Goal: Find contact information: Find contact information

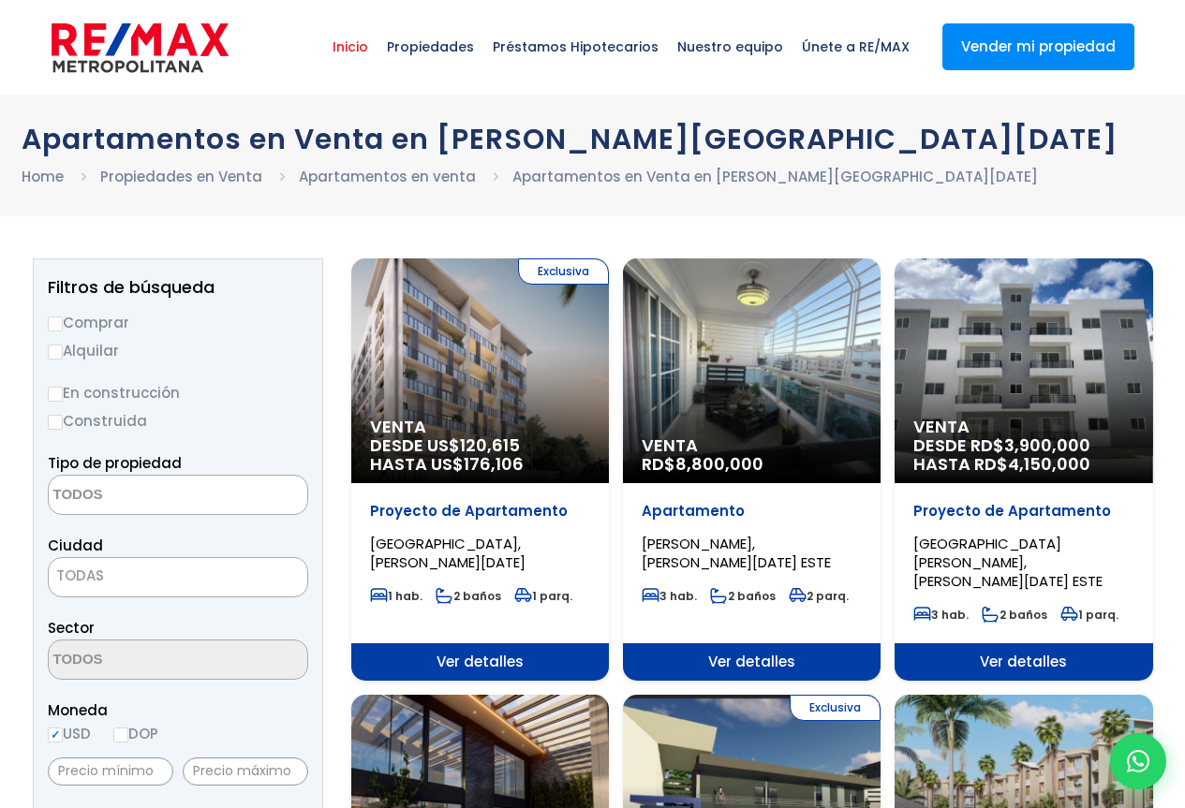
select select
click at [375, 48] on span "Inicio" at bounding box center [350, 47] width 54 height 56
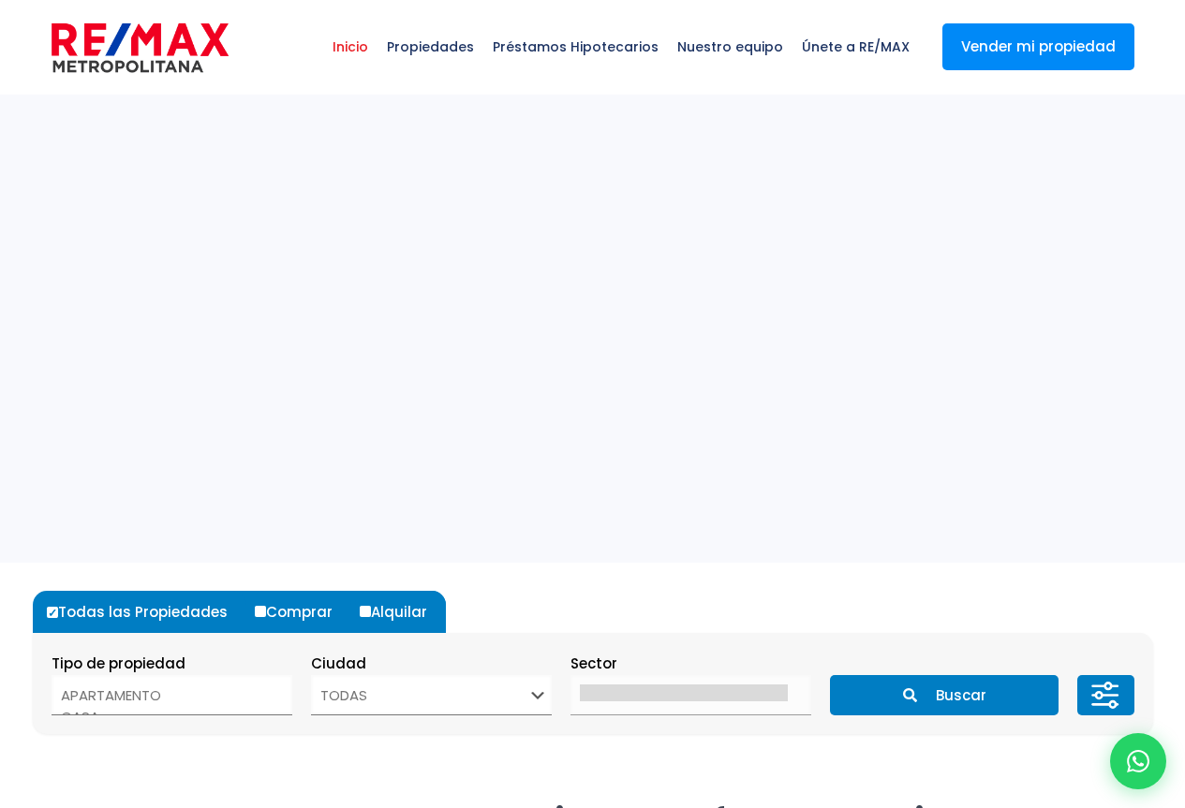
select select
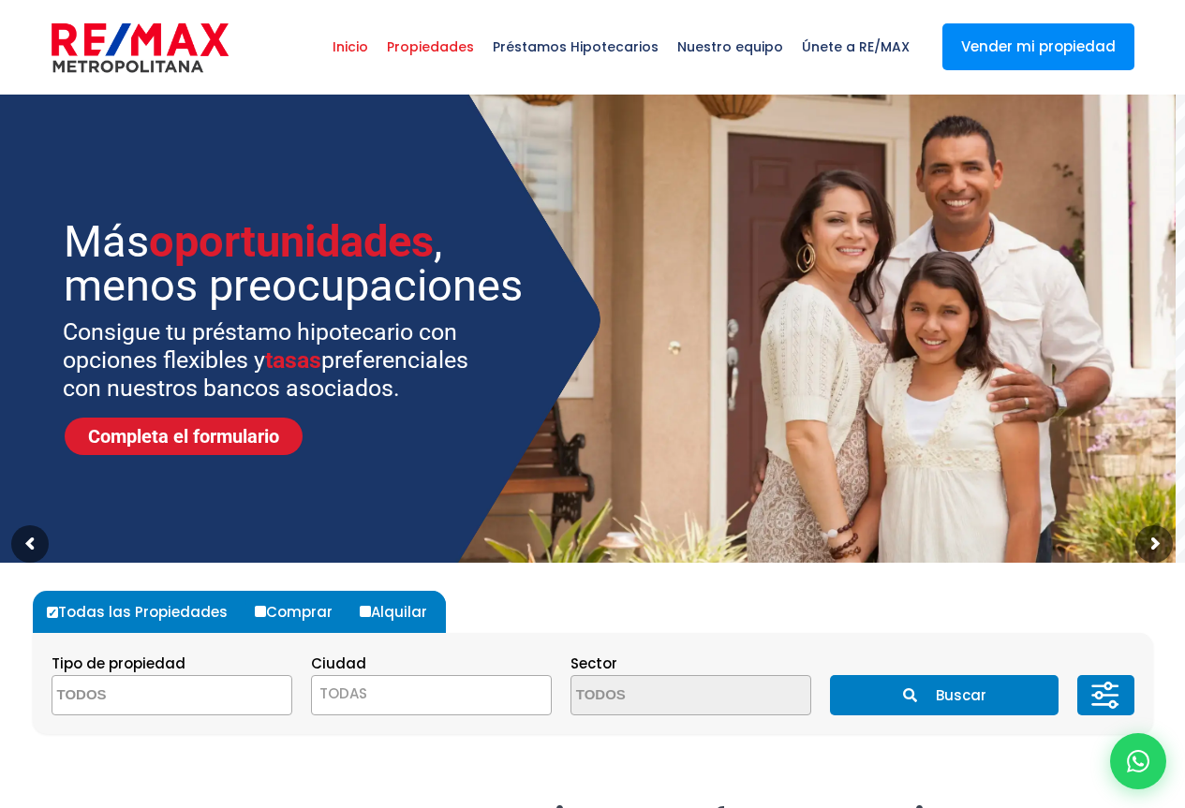
click at [477, 45] on span "Propiedades" at bounding box center [430, 47] width 106 height 56
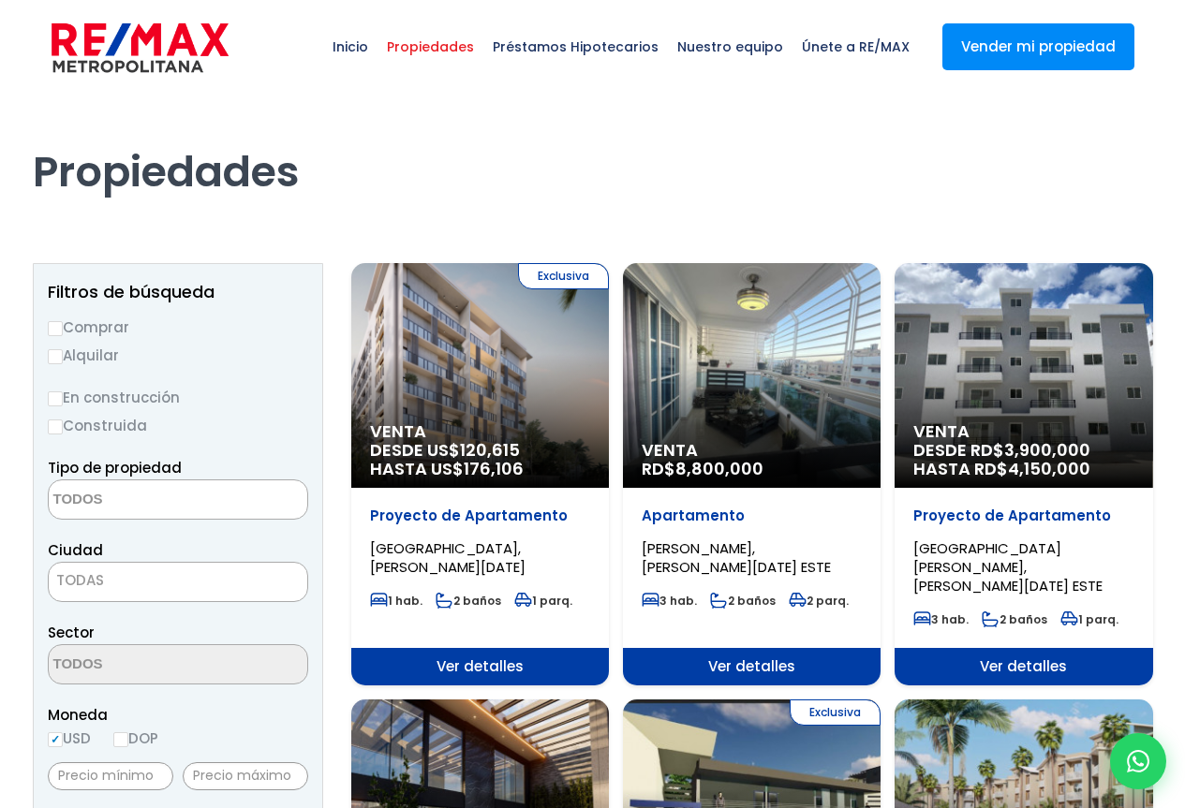
select select
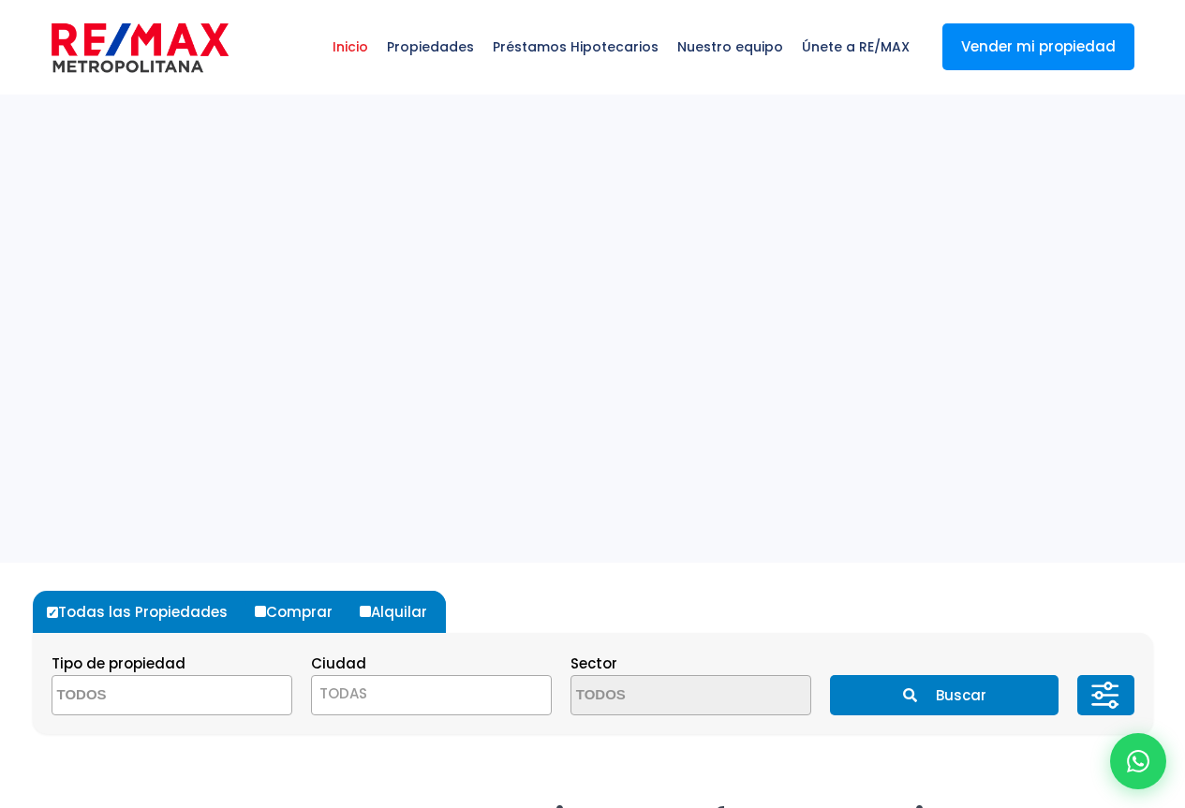
select select
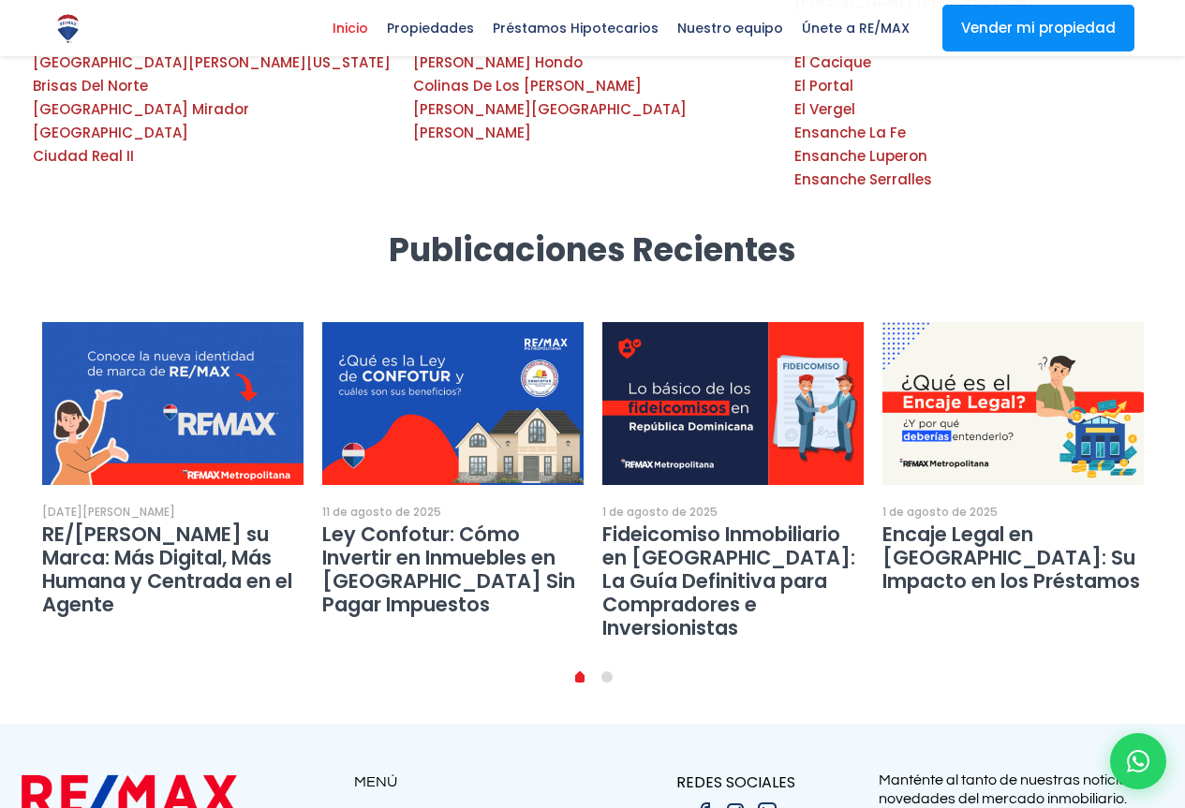
scroll to position [3514, 0]
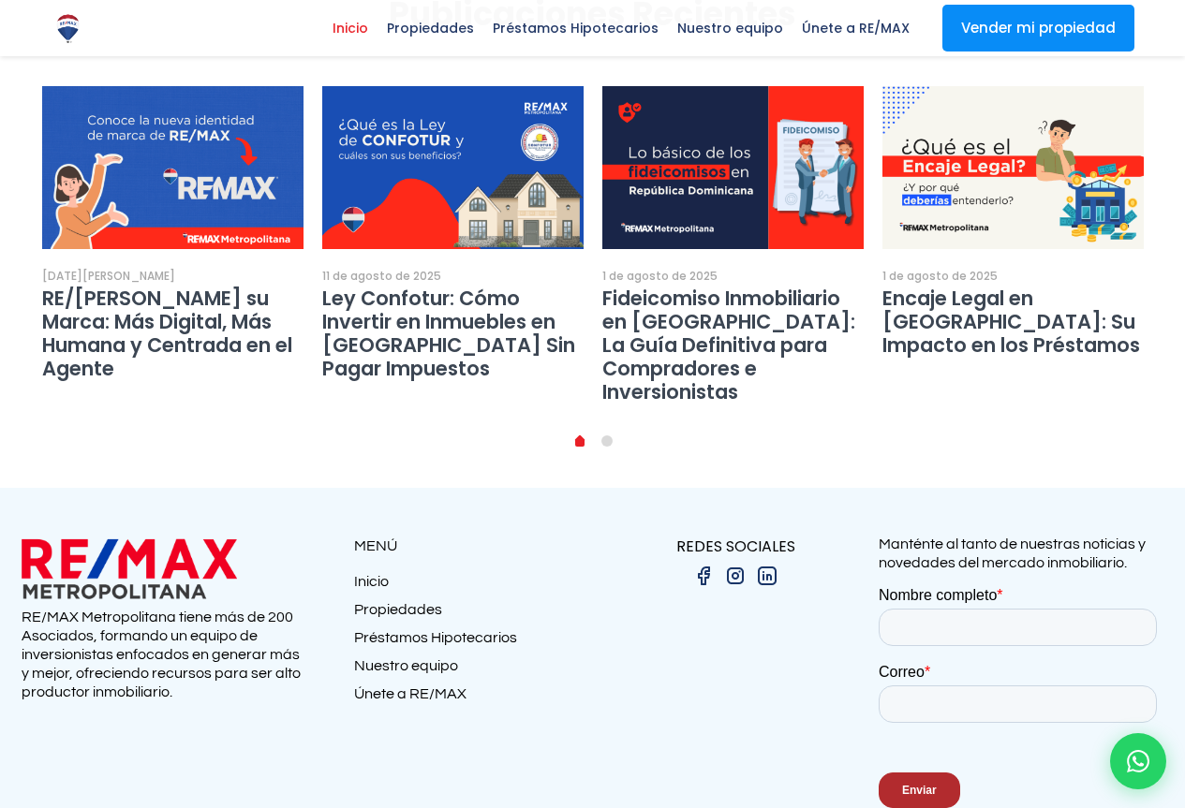
click at [369, 572] on link "Inicio" at bounding box center [473, 586] width 239 height 28
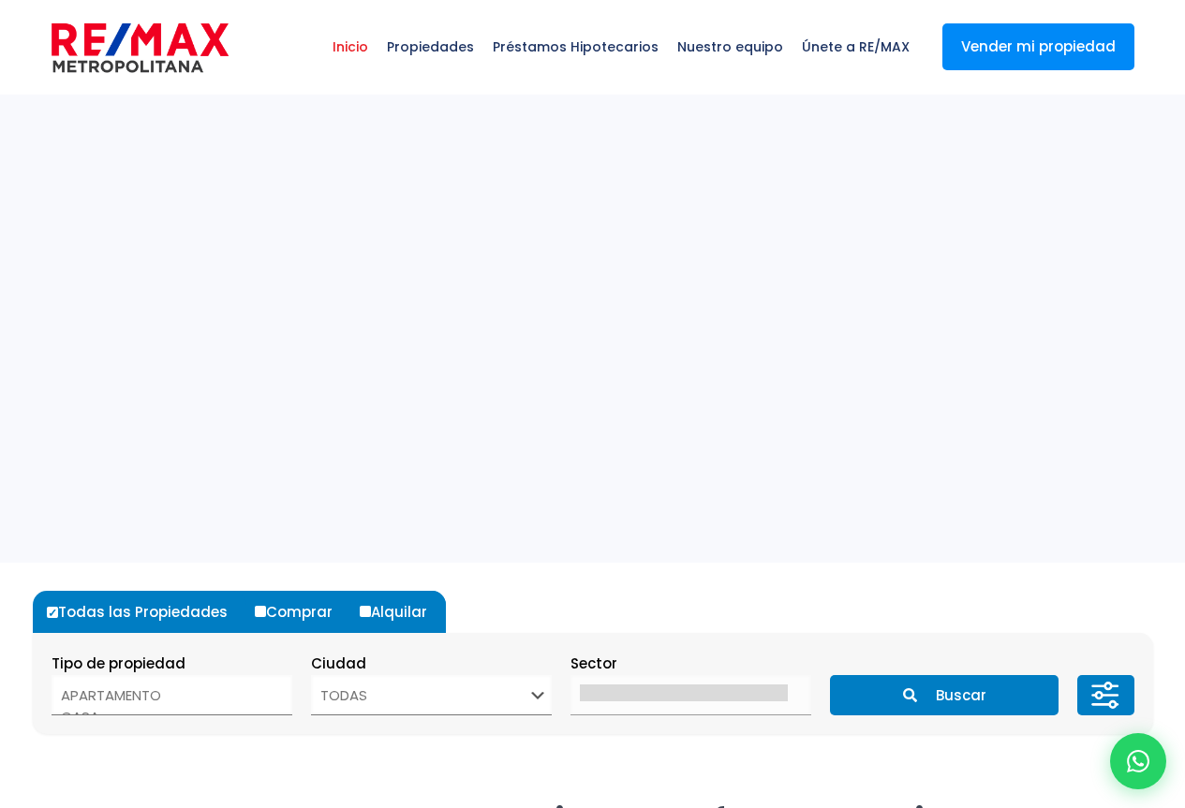
select select
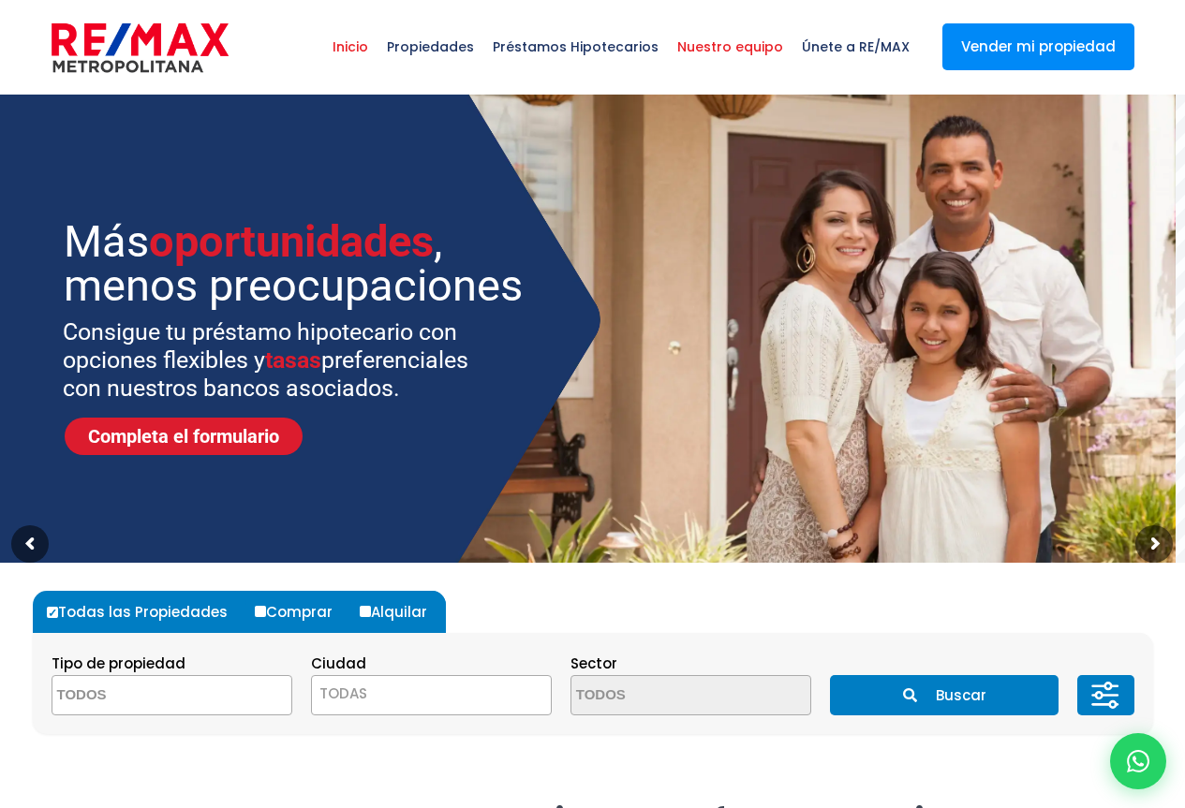
click at [734, 50] on span "Nuestro equipo" at bounding box center [730, 47] width 125 height 56
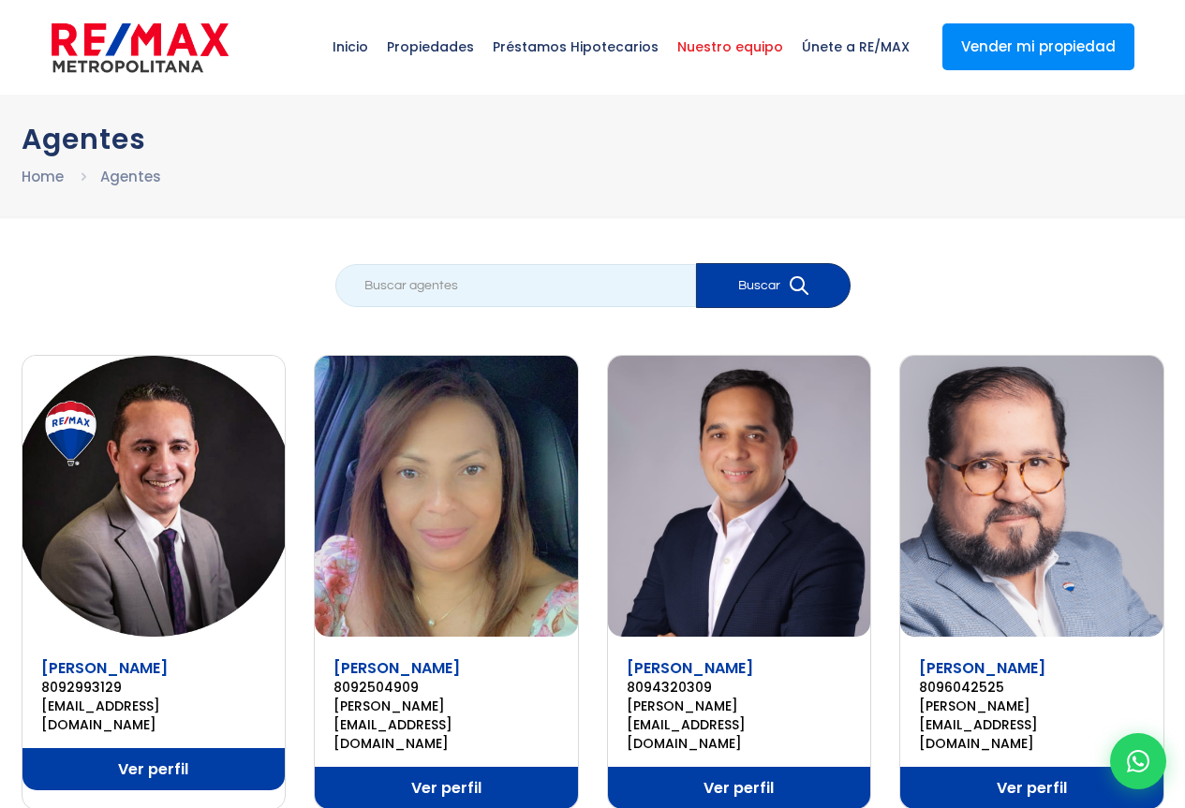
click at [366, 291] on input "search" at bounding box center [515, 285] width 361 height 43
type input "188904"
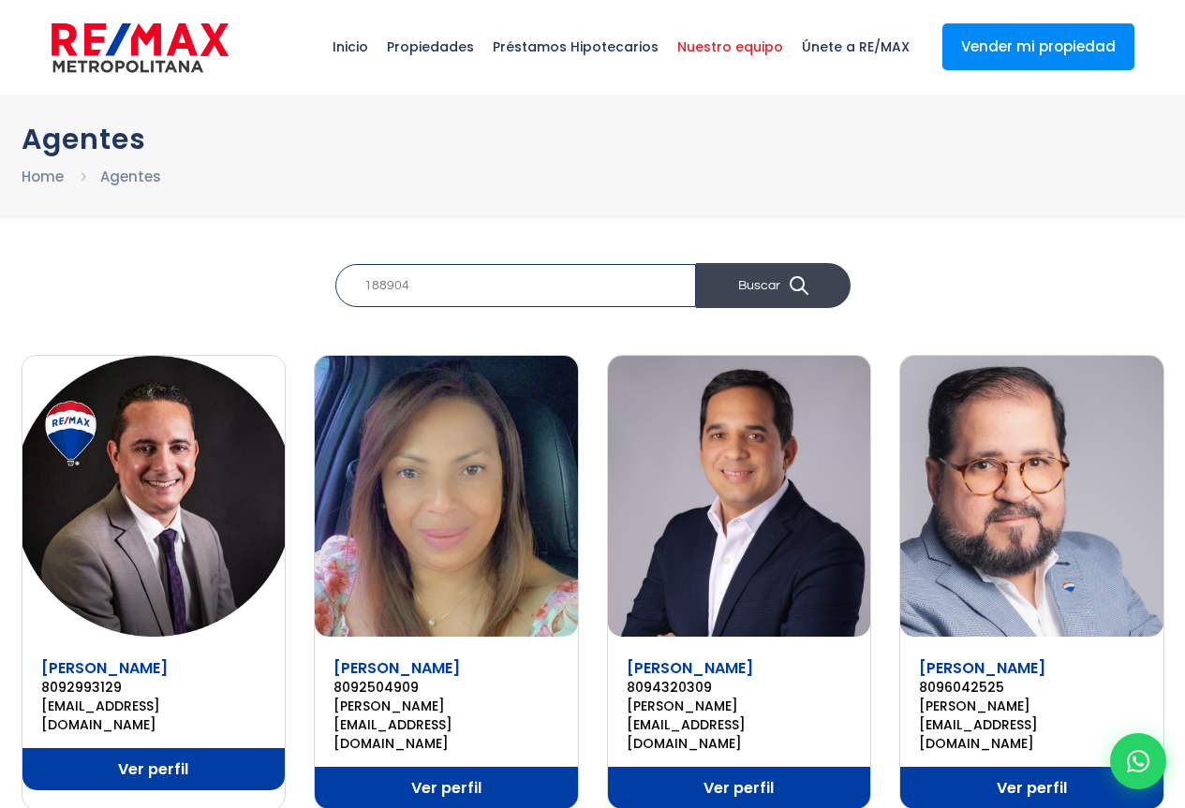
click at [800, 283] on icon "submit" at bounding box center [798, 285] width 19 height 19
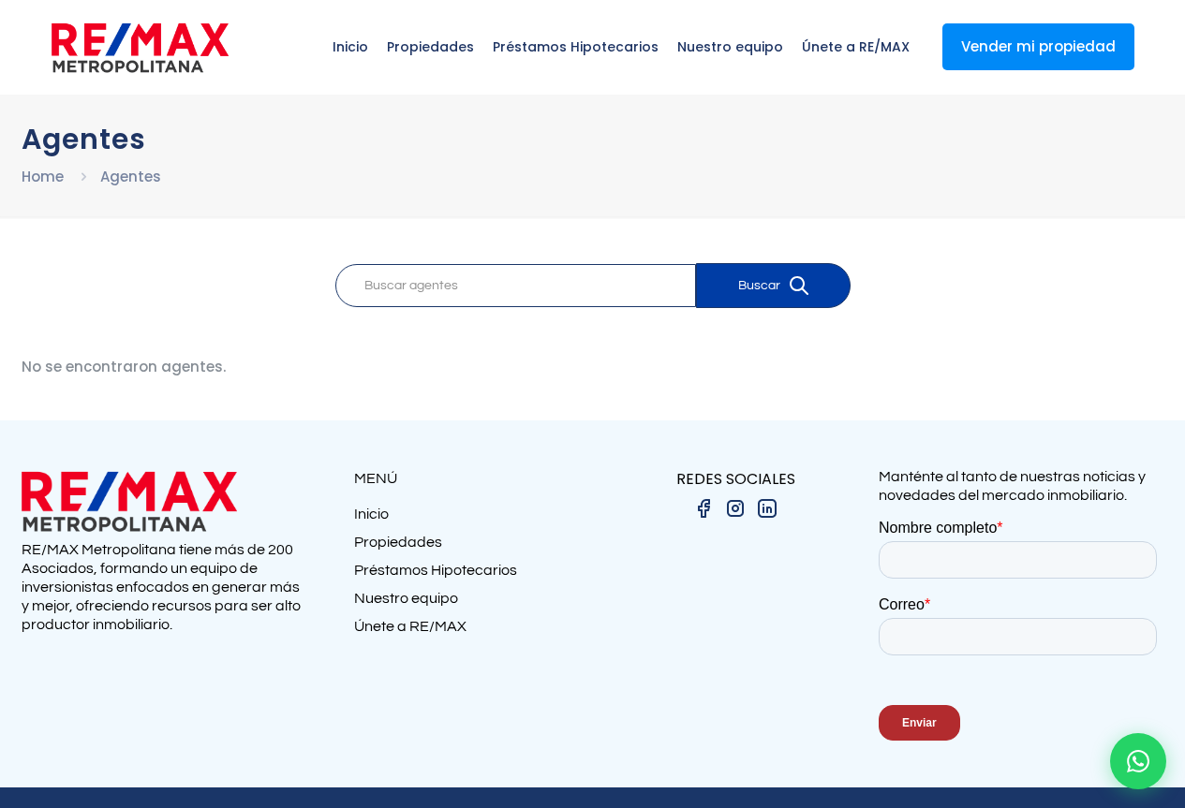
click at [394, 539] on link "Propiedades" at bounding box center [473, 547] width 239 height 28
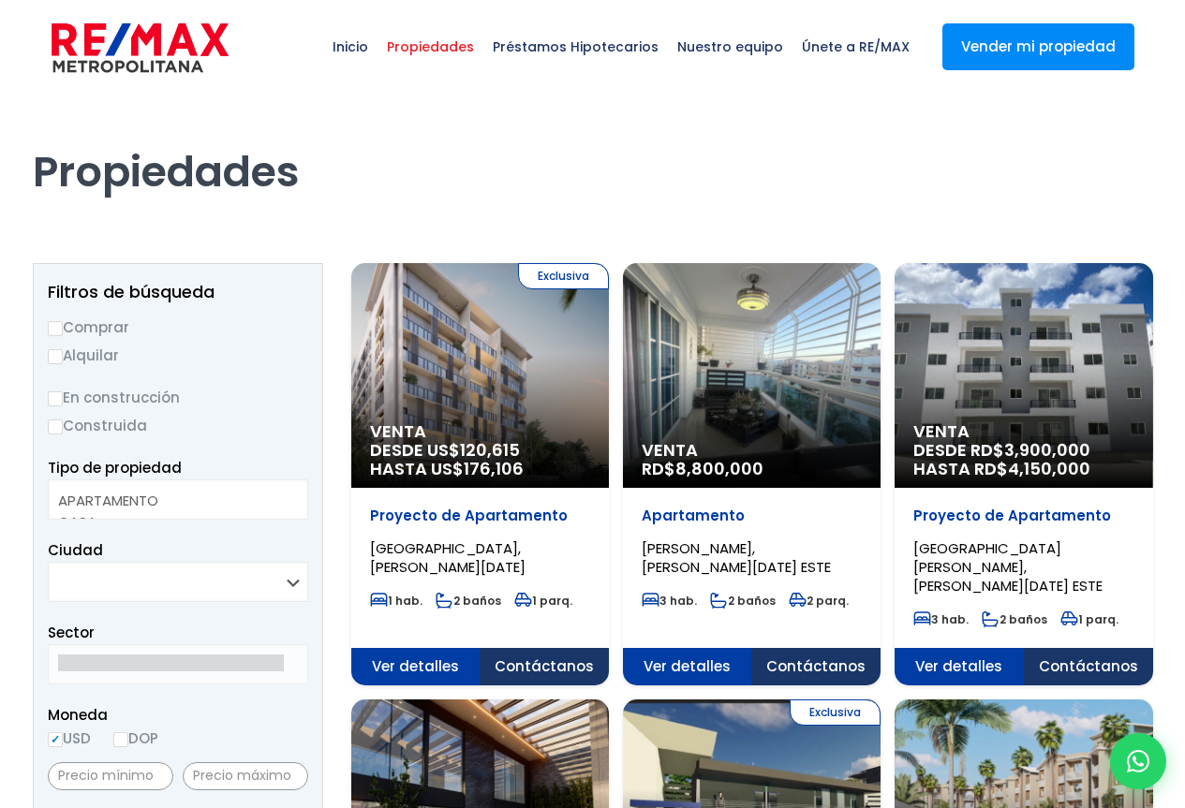
select select
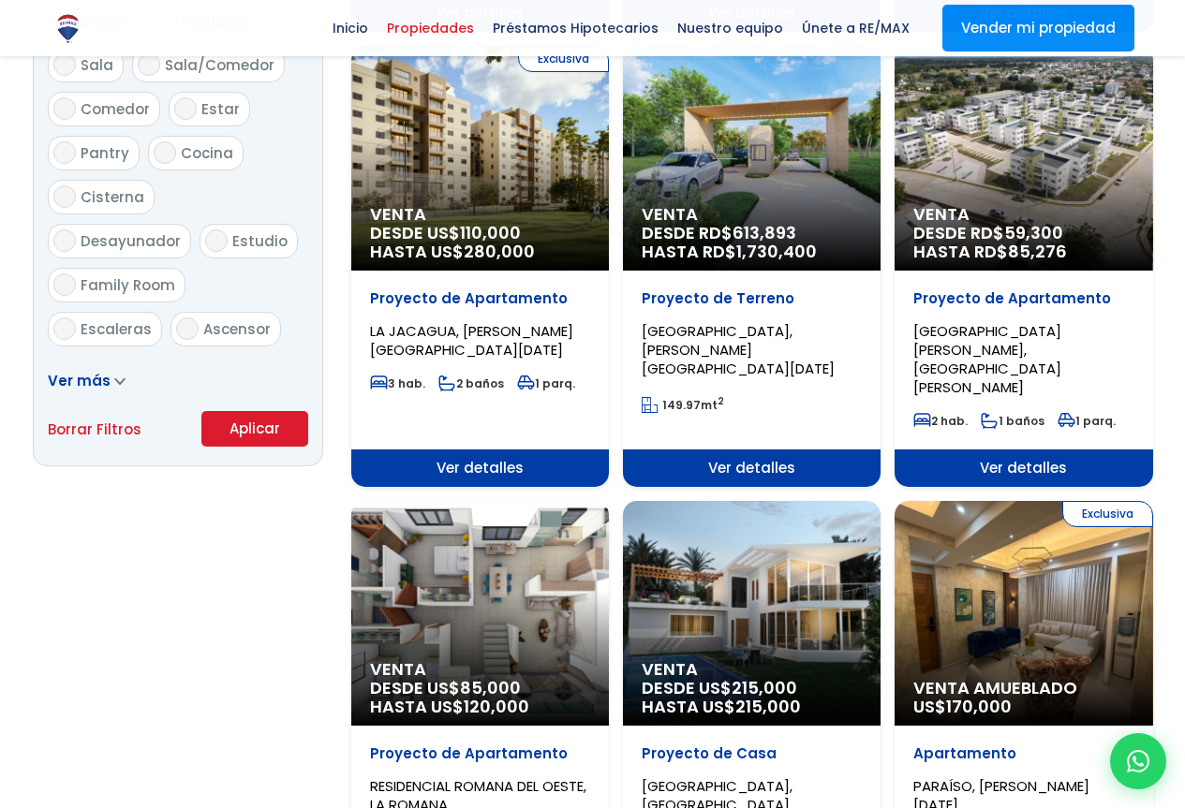
scroll to position [1030, 0]
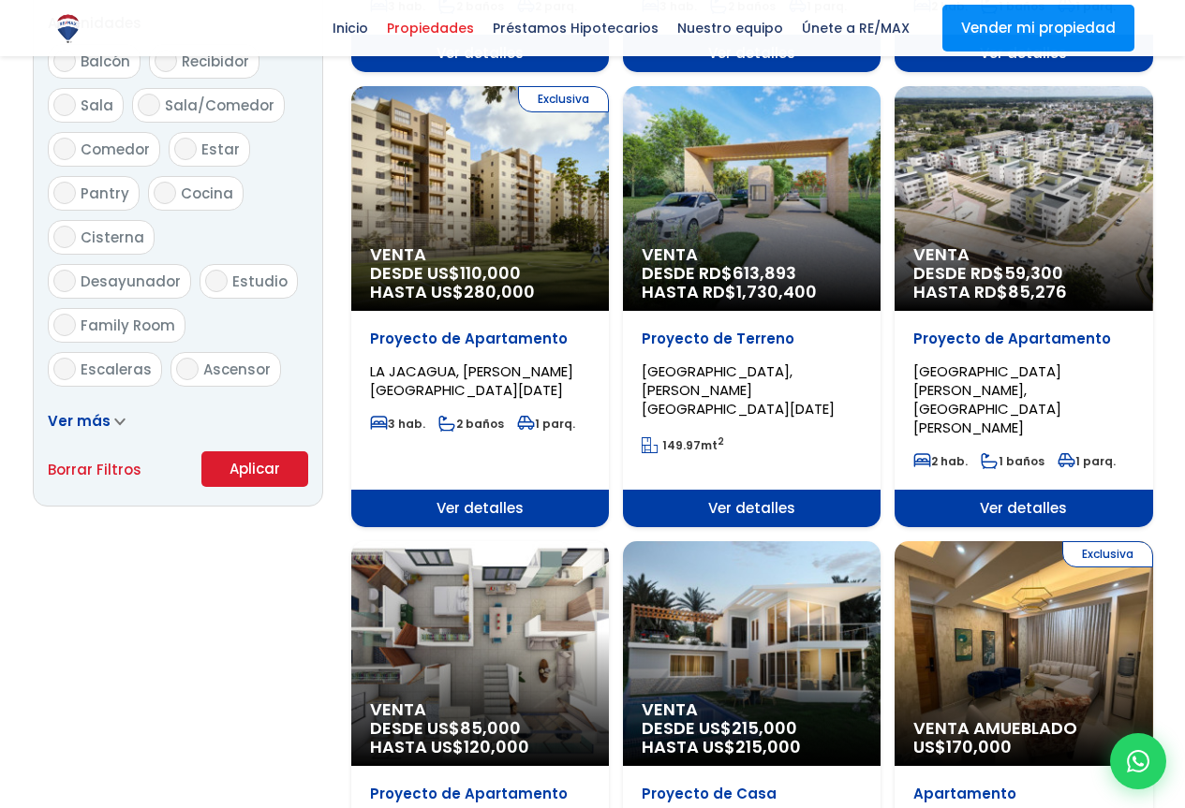
click at [115, 421] on icon at bounding box center [119, 422] width 8 height 5
click at [114, 448] on span "Terraza" at bounding box center [109, 458] width 56 height 20
click at [76, 446] on input "Terraza" at bounding box center [64, 457] width 22 height 22
checkbox input "true"
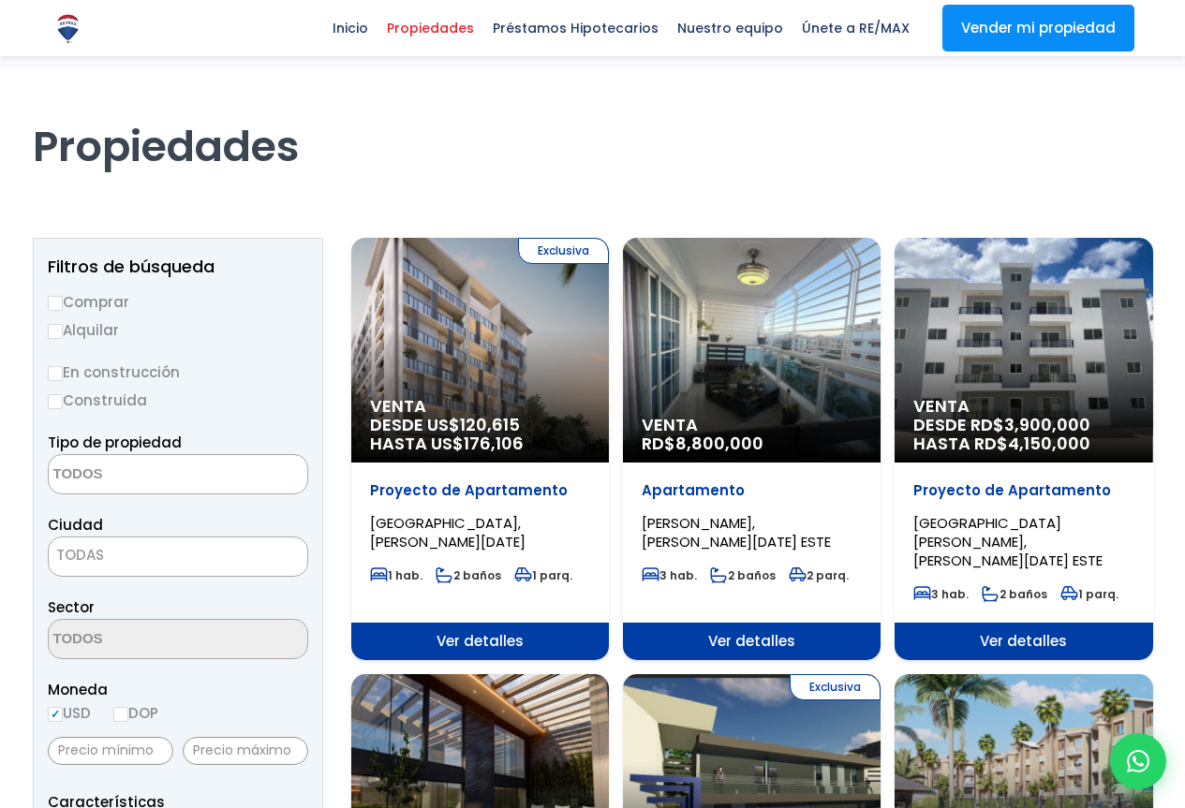
scroll to position [0, 0]
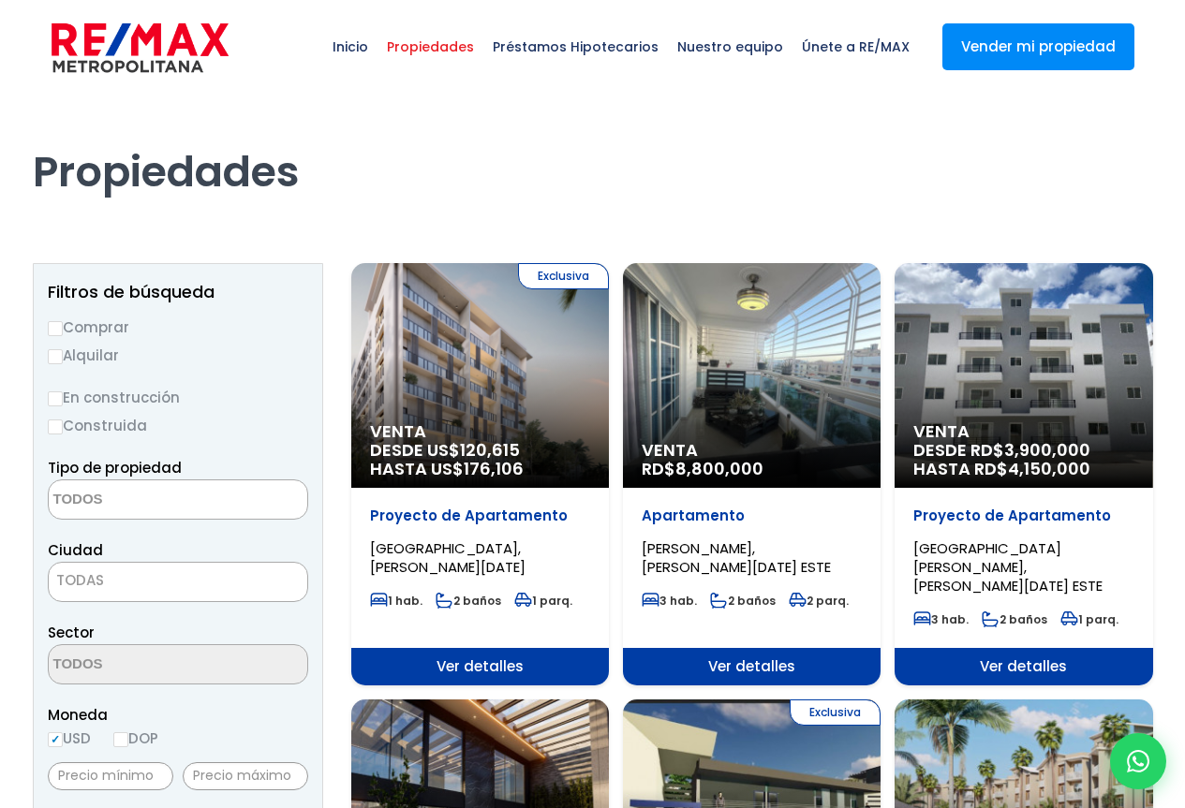
click at [464, 46] on span "Propiedades" at bounding box center [430, 47] width 106 height 56
select select
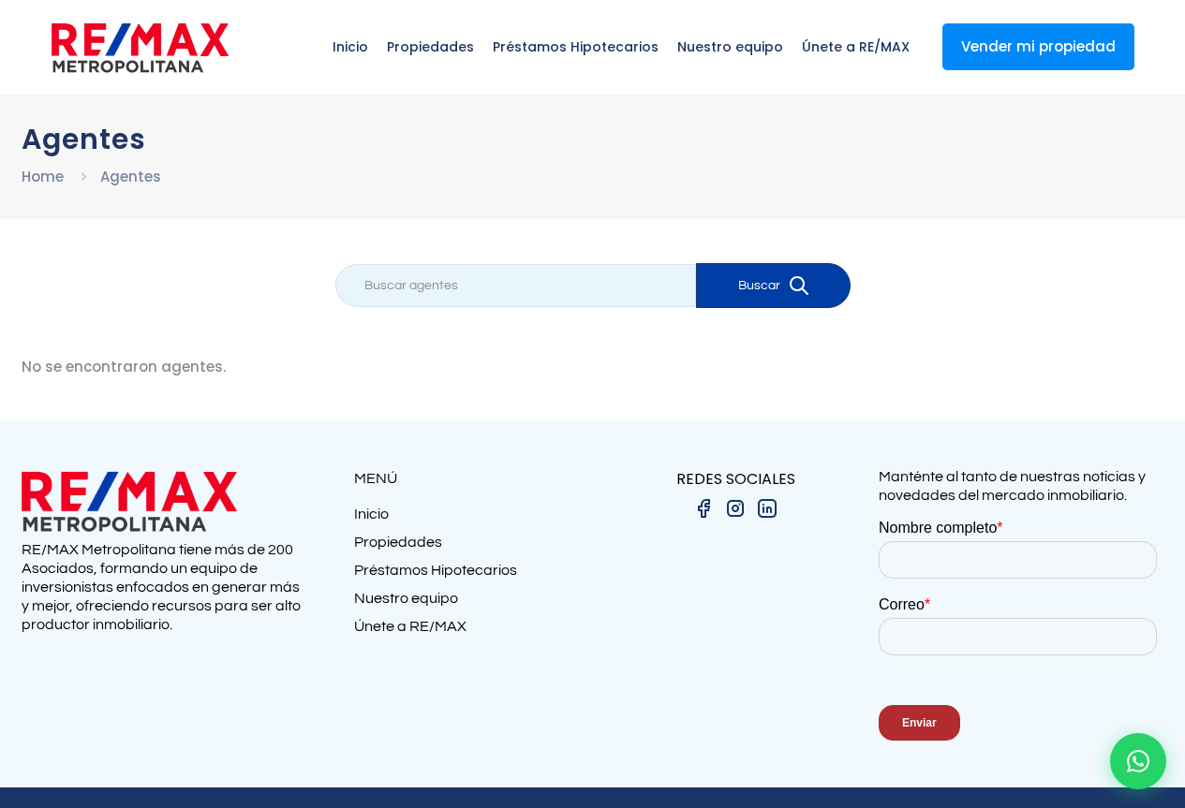
click at [364, 285] on input "search" at bounding box center [515, 285] width 361 height 43
type input "alberto bogaert"
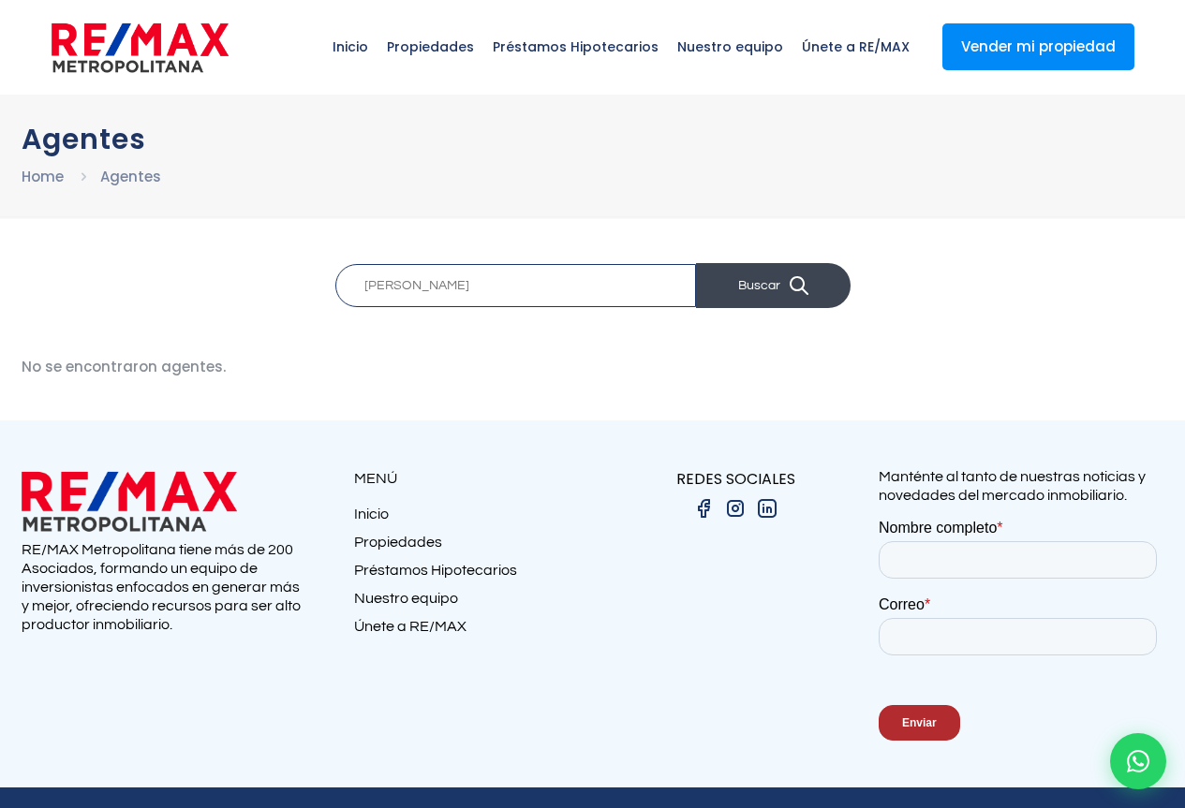
click at [749, 276] on button "Buscar" at bounding box center [773, 285] width 155 height 45
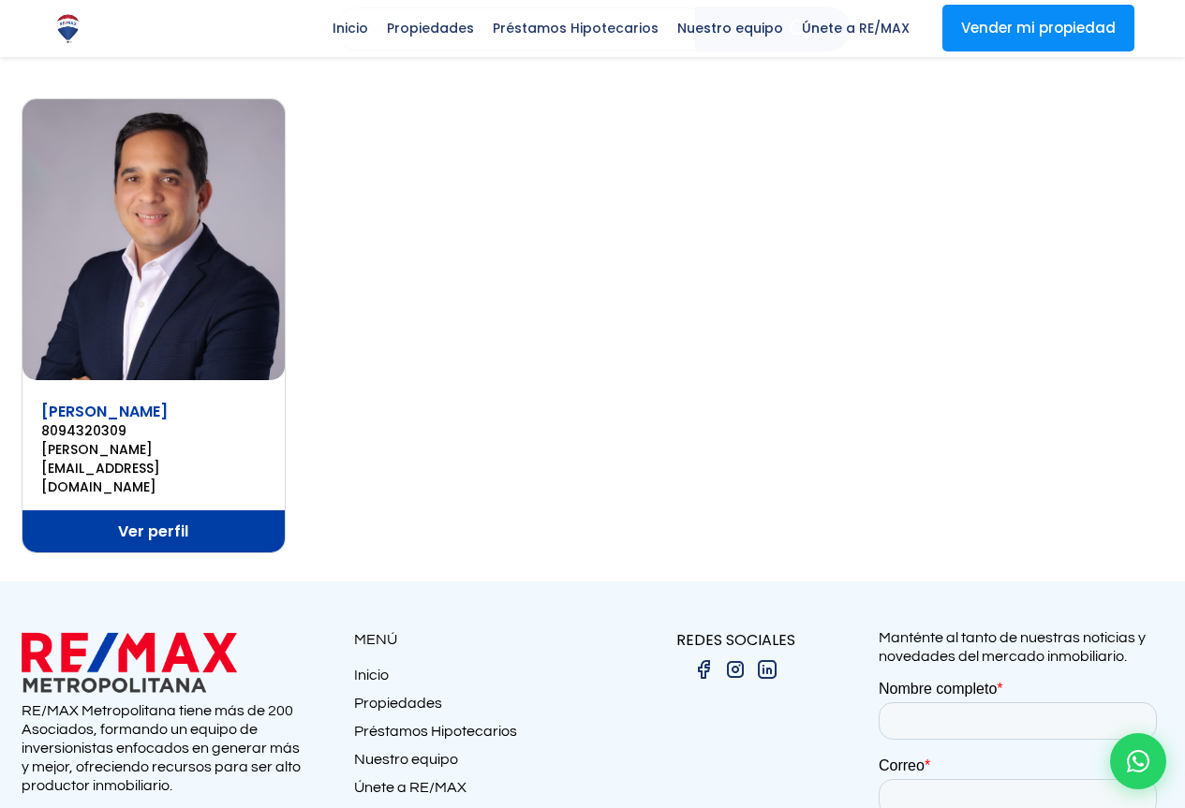
scroll to position [50, 0]
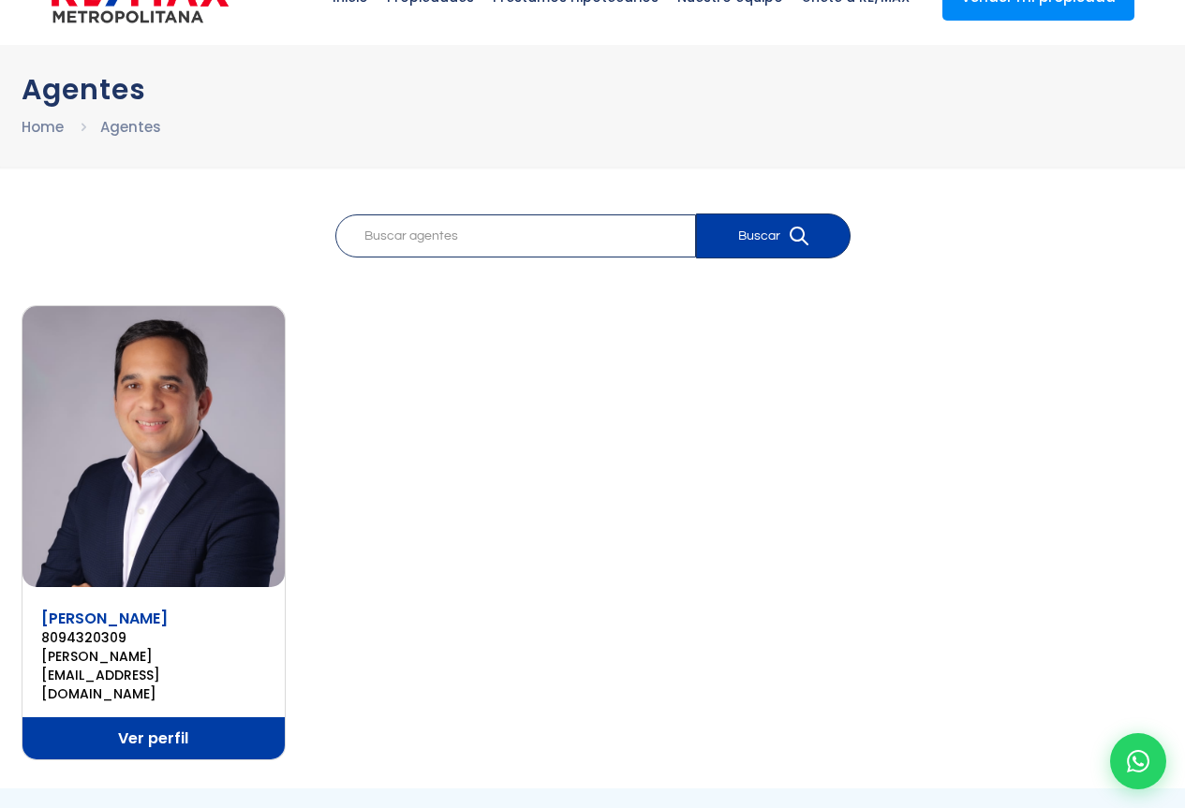
click at [169, 544] on img at bounding box center [153, 446] width 263 height 281
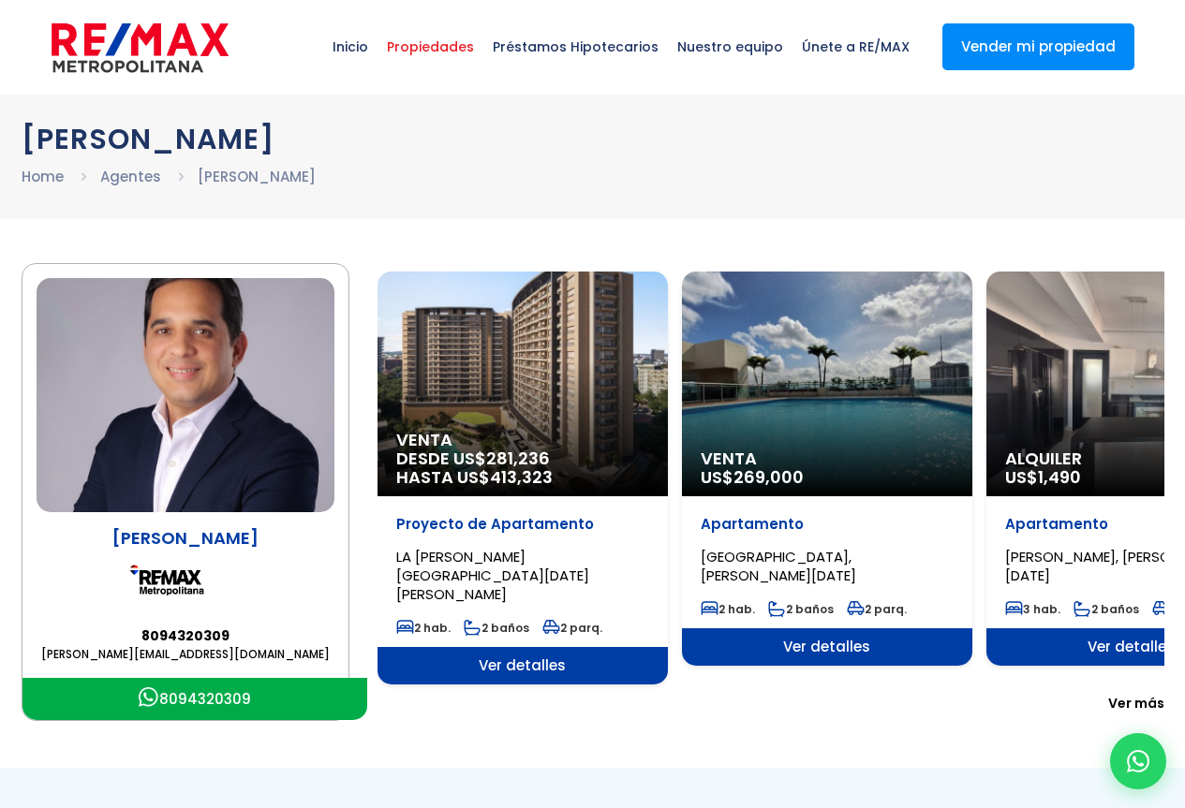
click at [446, 47] on span "Propiedades" at bounding box center [430, 47] width 106 height 56
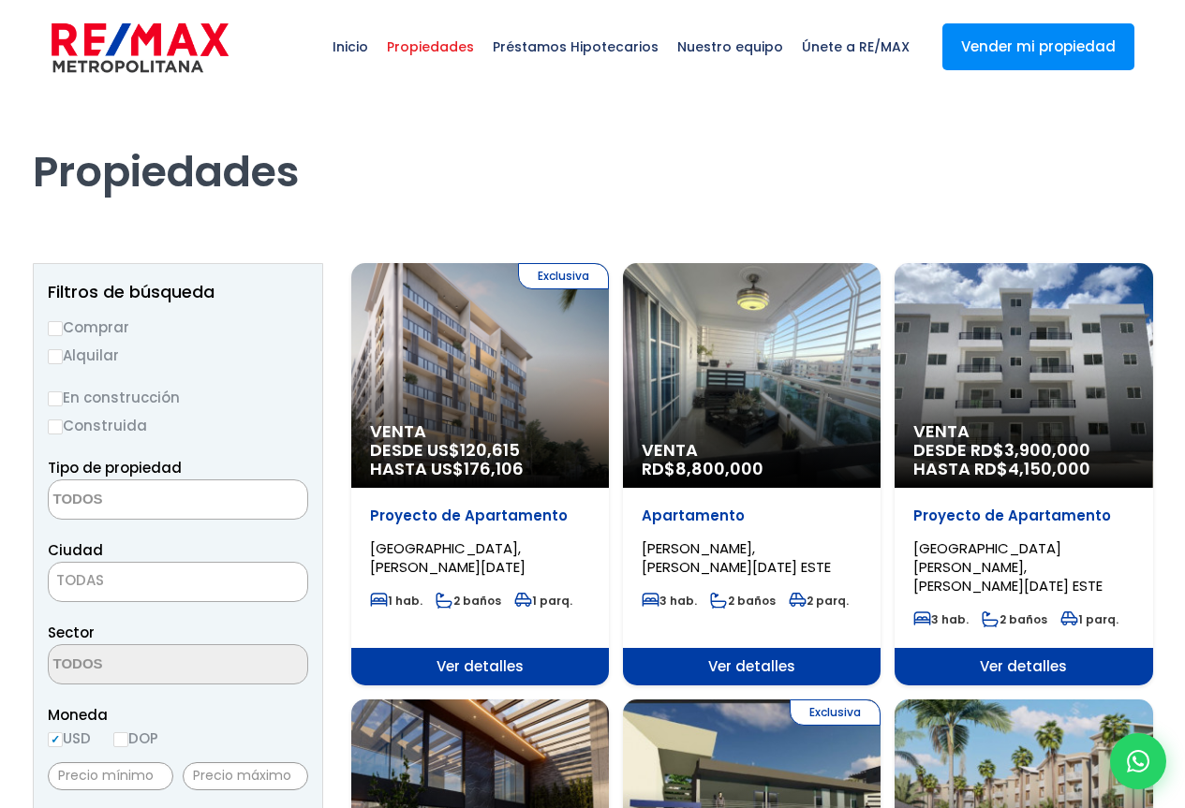
select select
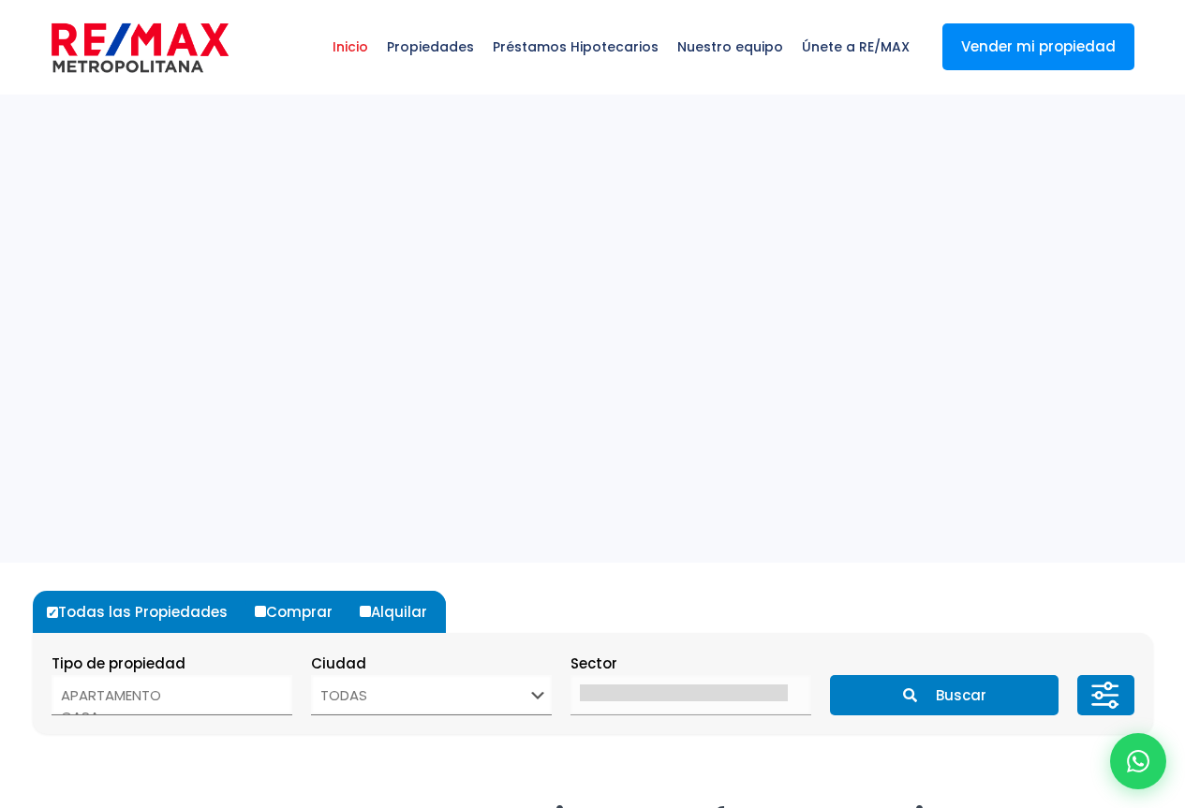
select select
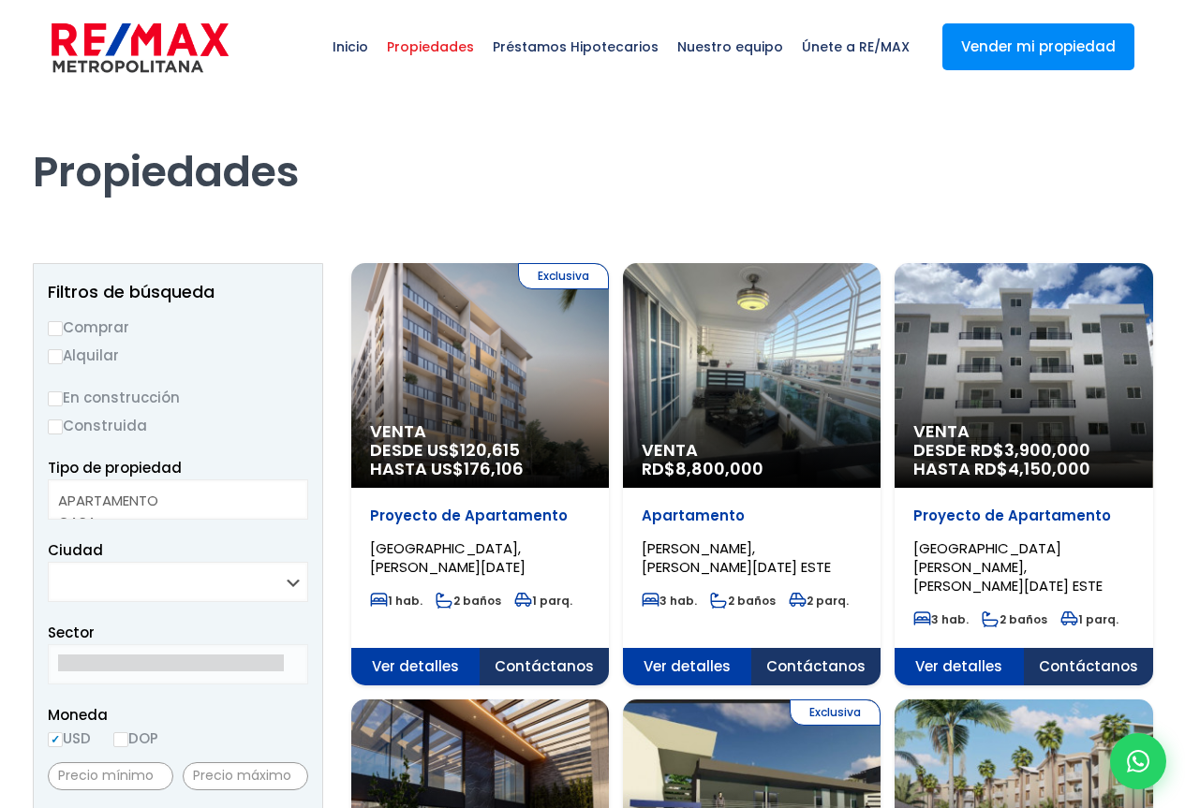
select select
